Goal: Task Accomplishment & Management: Use online tool/utility

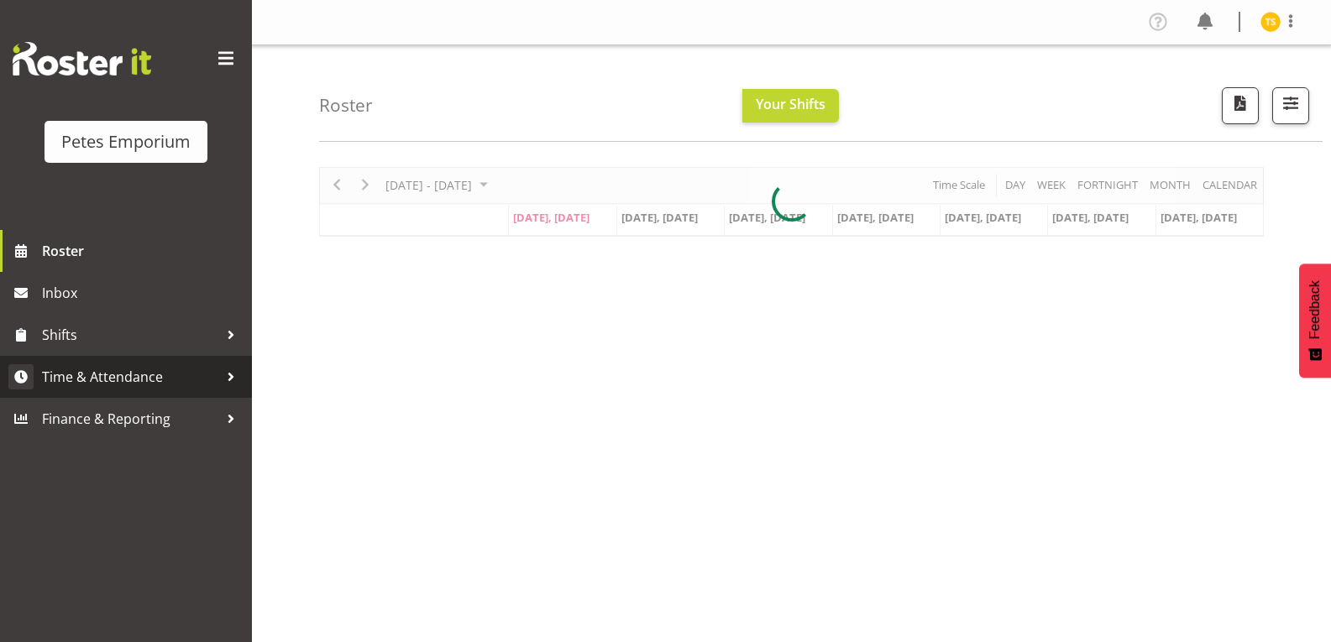
click at [128, 380] on span "Time & Attendance" at bounding box center [130, 377] width 176 height 25
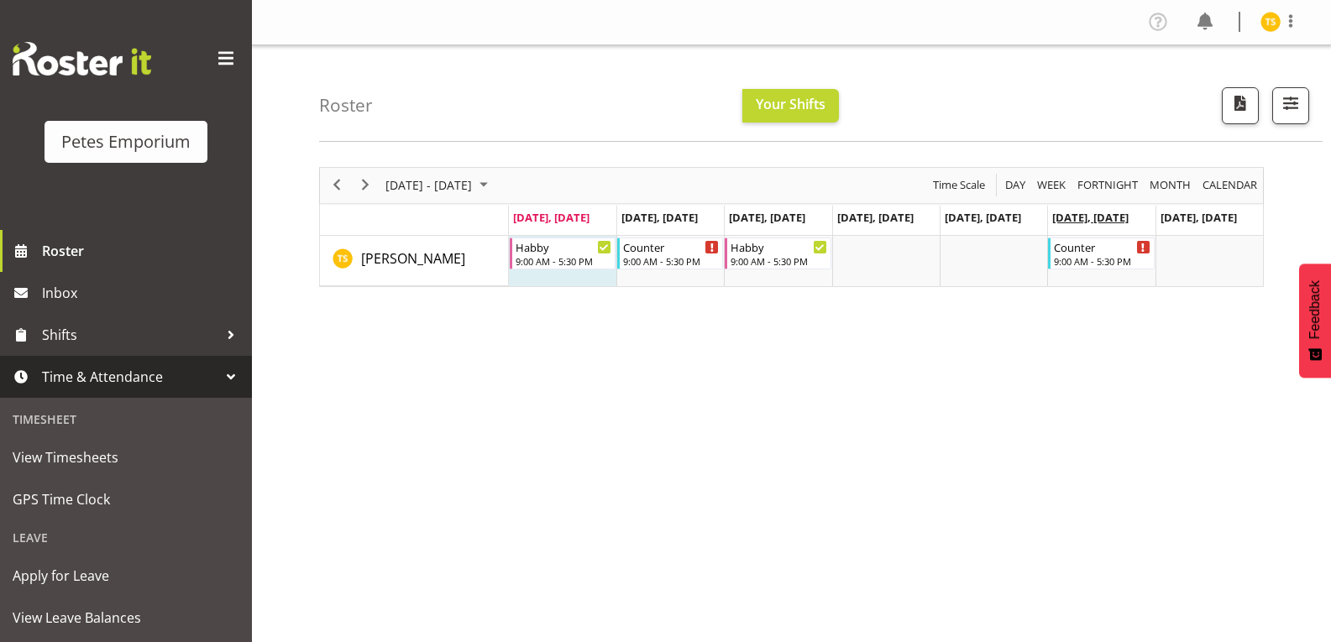
click at [1105, 219] on span "[DATE], [DATE]" at bounding box center [1090, 217] width 76 height 15
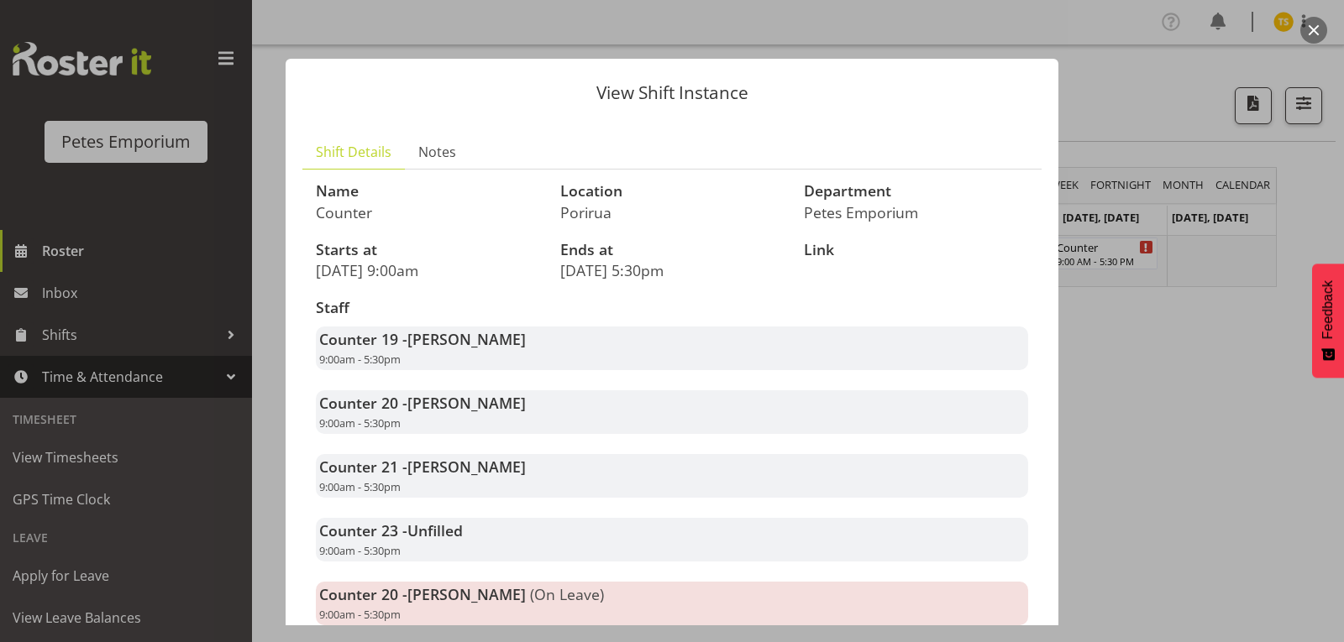
click at [1146, 383] on div at bounding box center [672, 321] width 1344 height 642
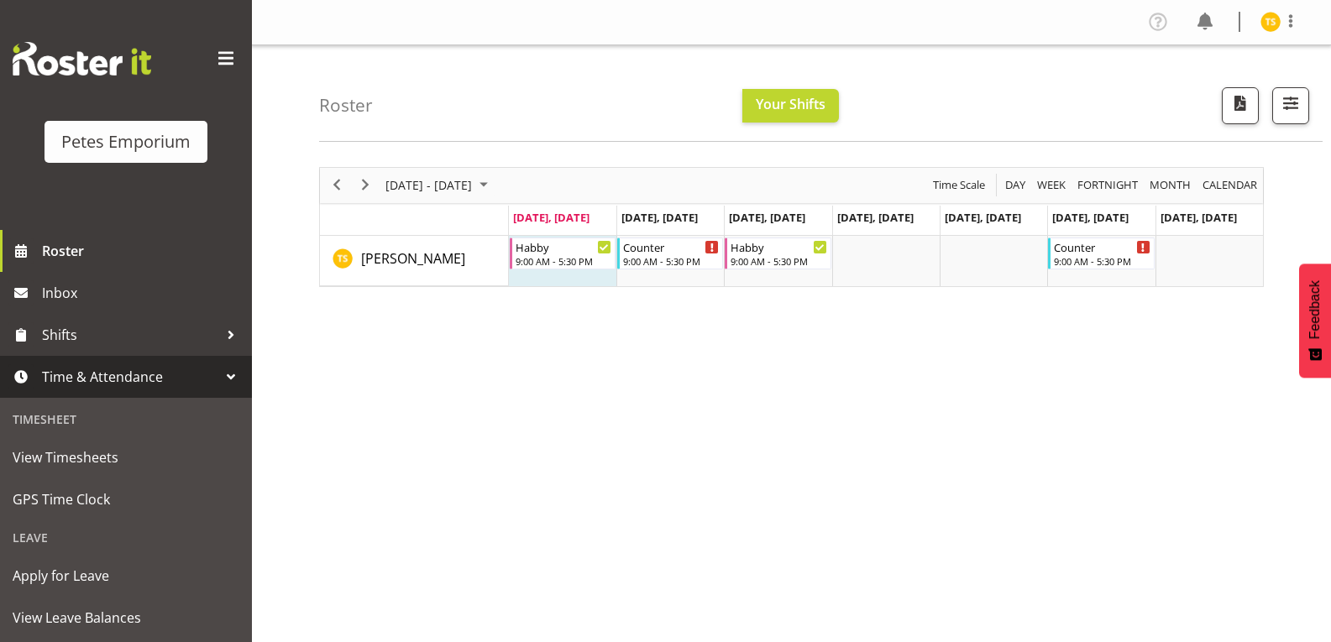
click at [658, 340] on div "[DATE] - [DATE] [DATE] Day Week Fortnight Month calendar Month Agenda Time Scal…" at bounding box center [825, 491] width 1012 height 672
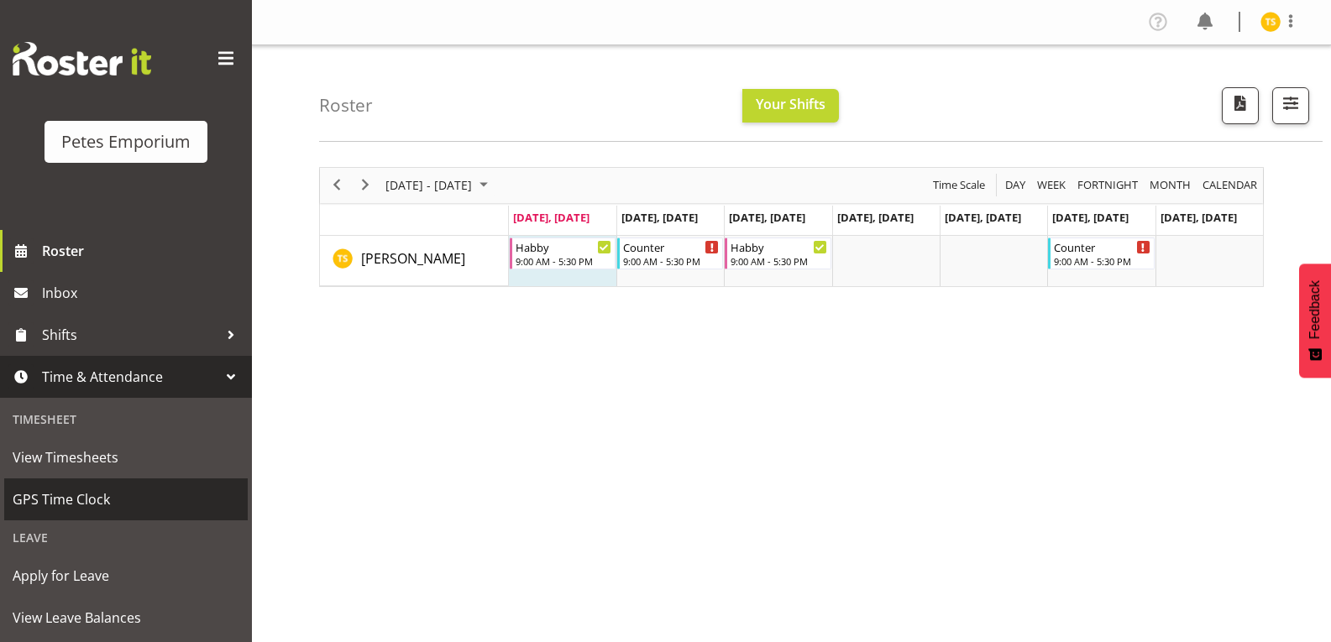
click at [83, 504] on span "GPS Time Clock" at bounding box center [126, 499] width 227 height 25
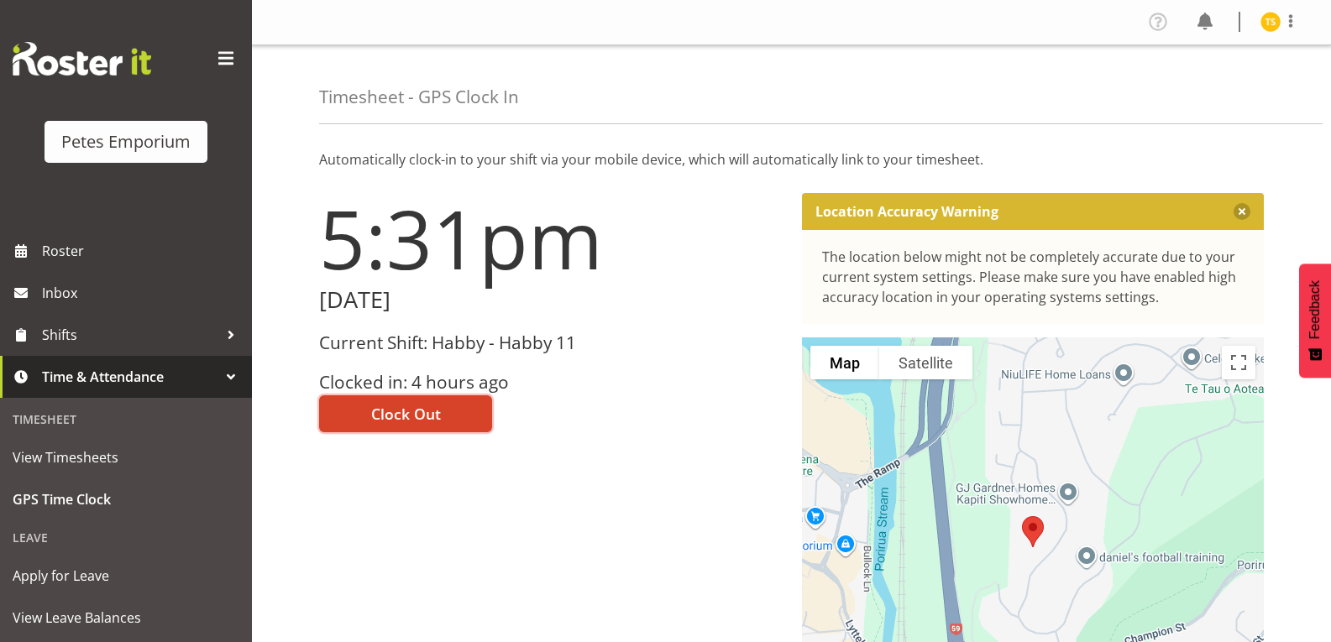
click at [415, 424] on span "Clock Out" at bounding box center [406, 414] width 70 height 22
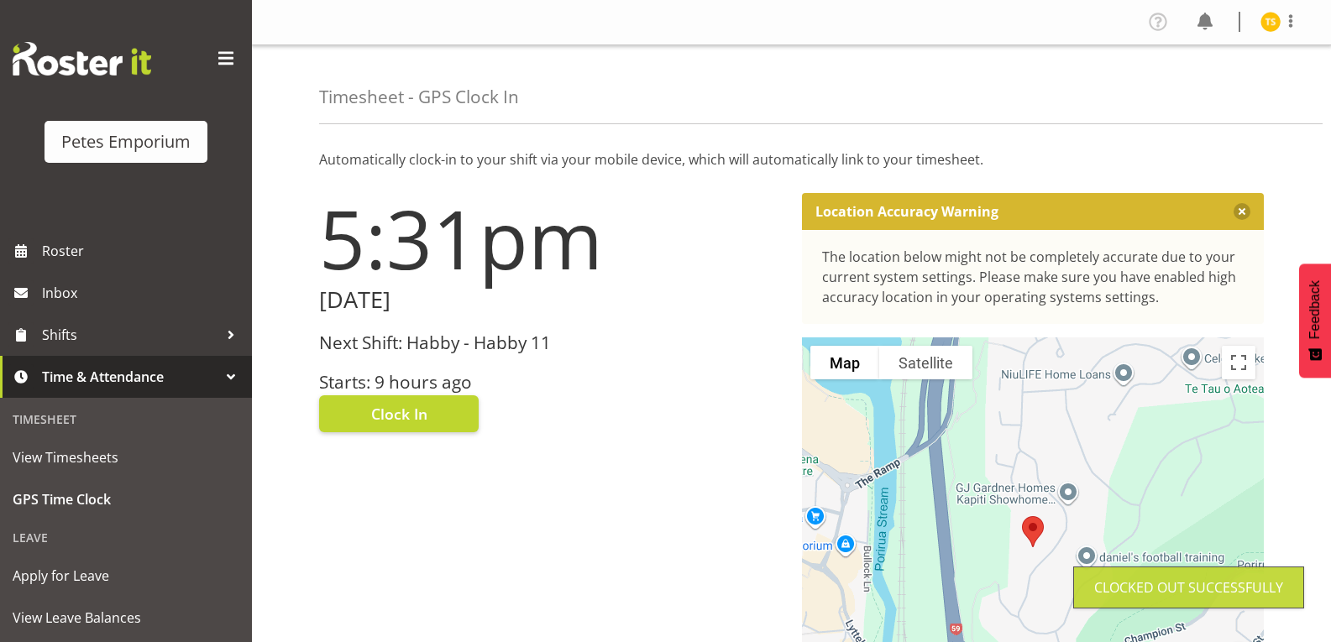
click at [1263, 22] on img at bounding box center [1271, 22] width 20 height 20
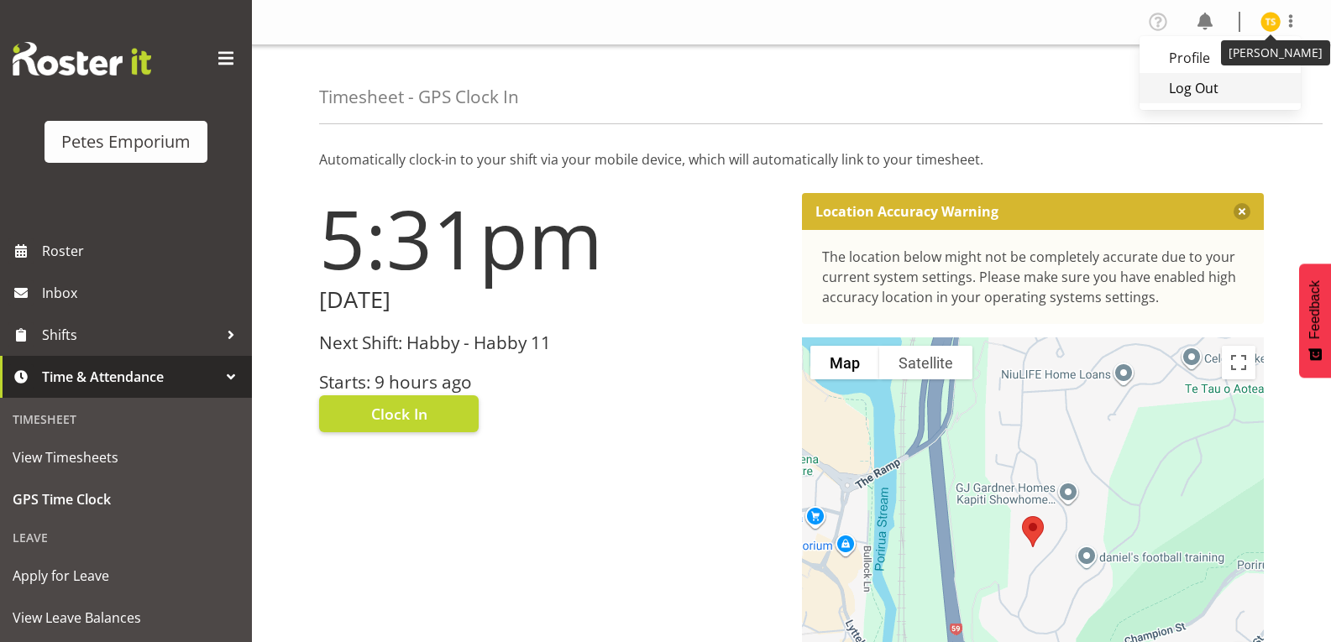
click at [1206, 102] on link "Log Out" at bounding box center [1220, 88] width 161 height 30
